Goal: Find specific fact: Find specific fact

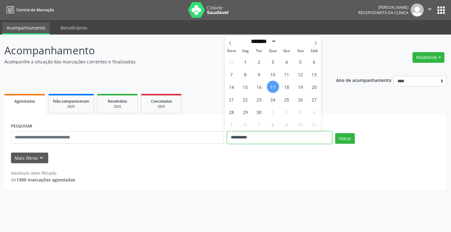
click at [281, 140] on input "**********" at bounding box center [279, 137] width 105 height 13
click at [290, 84] on span "18" at bounding box center [287, 87] width 12 height 12
type input "**********"
click at [290, 84] on span "18" at bounding box center [287, 87] width 12 height 12
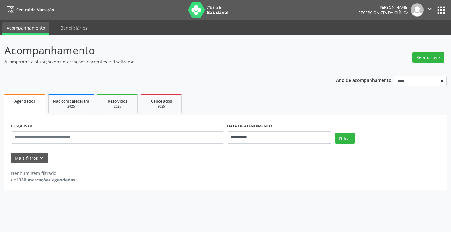
click at [344, 131] on div "**********" at bounding box center [225, 134] width 433 height 27
click at [345, 133] on button "Filtrar" at bounding box center [345, 138] width 20 height 11
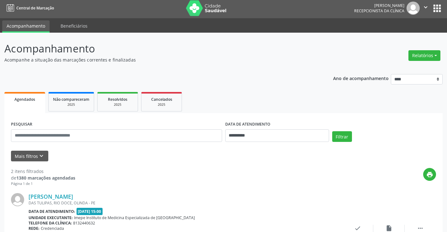
scroll to position [125, 0]
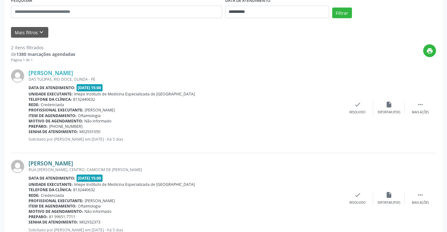
click at [62, 161] on link "[PERSON_NAME]" at bounding box center [51, 163] width 45 height 7
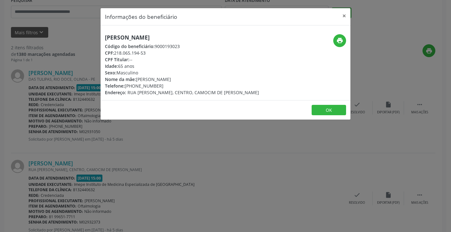
drag, startPoint x: 108, startPoint y: 34, endPoint x: 200, endPoint y: 38, distance: 92.3
click at [200, 38] on div "[PERSON_NAME] Código do beneficiário: 9000193023 CPF: 218.065.194-53 CPF Titula…" at bounding box center [226, 62] width 250 height 75
copy h5 "[PERSON_NAME]"
drag, startPoint x: 135, startPoint y: 86, endPoint x: 164, endPoint y: 87, distance: 29.5
click at [164, 87] on div "Telefone: [PHONE_NUMBER]" at bounding box center [182, 85] width 154 height 7
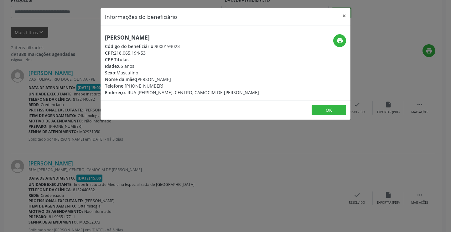
copy div "99651-7711"
drag, startPoint x: 115, startPoint y: 53, endPoint x: 155, endPoint y: 53, distance: 40.1
click at [155, 53] on div "CPF: 218.065.194-53" at bounding box center [182, 53] width 154 height 7
copy div "218.065.194-53"
click at [139, 152] on div "Informações do beneficiário × [PERSON_NAME] Código do beneficiário: 9000193023 …" at bounding box center [225, 116] width 451 height 232
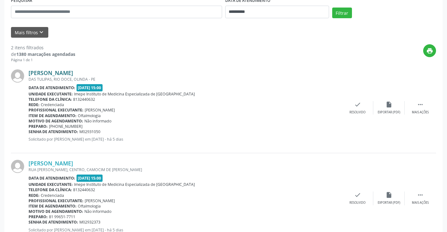
click at [69, 74] on link "[PERSON_NAME]" at bounding box center [51, 72] width 45 height 7
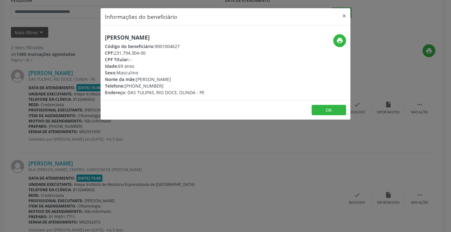
drag, startPoint x: 103, startPoint y: 36, endPoint x: 195, endPoint y: 34, distance: 91.2
click at [195, 34] on div "[PERSON_NAME] Código do beneficiário: 9001004627 CPF: 231.794.304-00 CPF Titula…" at bounding box center [184, 64] width 167 height 61
copy h5 "[PERSON_NAME]"
drag, startPoint x: 134, startPoint y: 86, endPoint x: 185, endPoint y: 80, distance: 51.4
click at [185, 80] on div "[PERSON_NAME] Código do beneficiário: 9001004627 CPF: 231.794.304-00 CPF Titula…" at bounding box center [155, 64] width 100 height 61
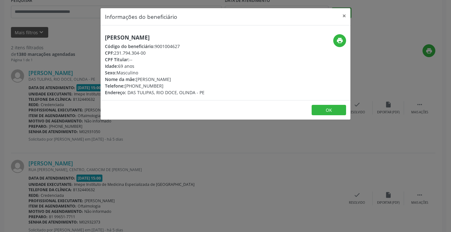
click at [155, 86] on div "Telefone: [PHONE_NUMBER]" at bounding box center [155, 85] width 100 height 7
click at [154, 86] on div "Telefone: [PHONE_NUMBER]" at bounding box center [155, 85] width 100 height 7
click at [132, 85] on div "Telefone: [PHONE_NUMBER]" at bounding box center [155, 85] width 100 height 7
click at [136, 87] on div "Telefone: [PHONE_NUMBER]" at bounding box center [155, 85] width 100 height 7
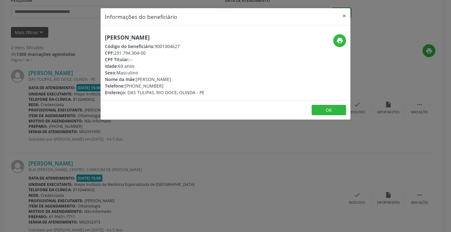
click at [136, 87] on div "Telefone: [PHONE_NUMBER]" at bounding box center [155, 85] width 100 height 7
drag, startPoint x: 134, startPoint y: 86, endPoint x: 166, endPoint y: 87, distance: 31.4
click at [174, 87] on div "Telefone: [PHONE_NUMBER]" at bounding box center [155, 85] width 100 height 7
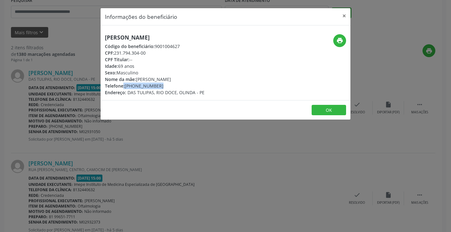
copy div "99622-3366"
drag, startPoint x: 116, startPoint y: 53, endPoint x: 149, endPoint y: 56, distance: 33.3
click at [149, 56] on div "[PERSON_NAME] Código do beneficiário: 9001004627 CPF: 231.794.304-00 CPF Titula…" at bounding box center [155, 64] width 100 height 61
click at [139, 52] on div "CPF: 231.794.304-00" at bounding box center [155, 53] width 100 height 7
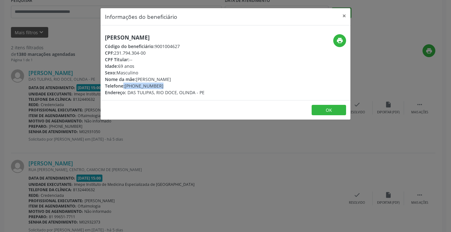
click at [139, 52] on div "CPF: 231.794.304-00" at bounding box center [155, 53] width 100 height 7
click at [114, 54] on span "CPF:" at bounding box center [109, 53] width 9 height 6
drag, startPoint x: 117, startPoint y: 54, endPoint x: 121, endPoint y: 54, distance: 4.1
click at [121, 54] on div "CPF: 231.794.304-00" at bounding box center [155, 53] width 100 height 7
drag, startPoint x: 116, startPoint y: 52, endPoint x: 153, endPoint y: 53, distance: 36.7
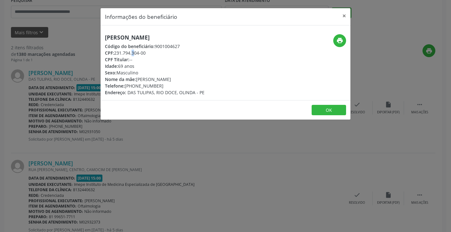
click at [153, 53] on div "CPF: 231.794.304-00" at bounding box center [155, 53] width 100 height 7
copy div "231.794.304-00"
click at [348, 16] on button "×" at bounding box center [344, 15] width 13 height 15
